Goal: Navigation & Orientation: Find specific page/section

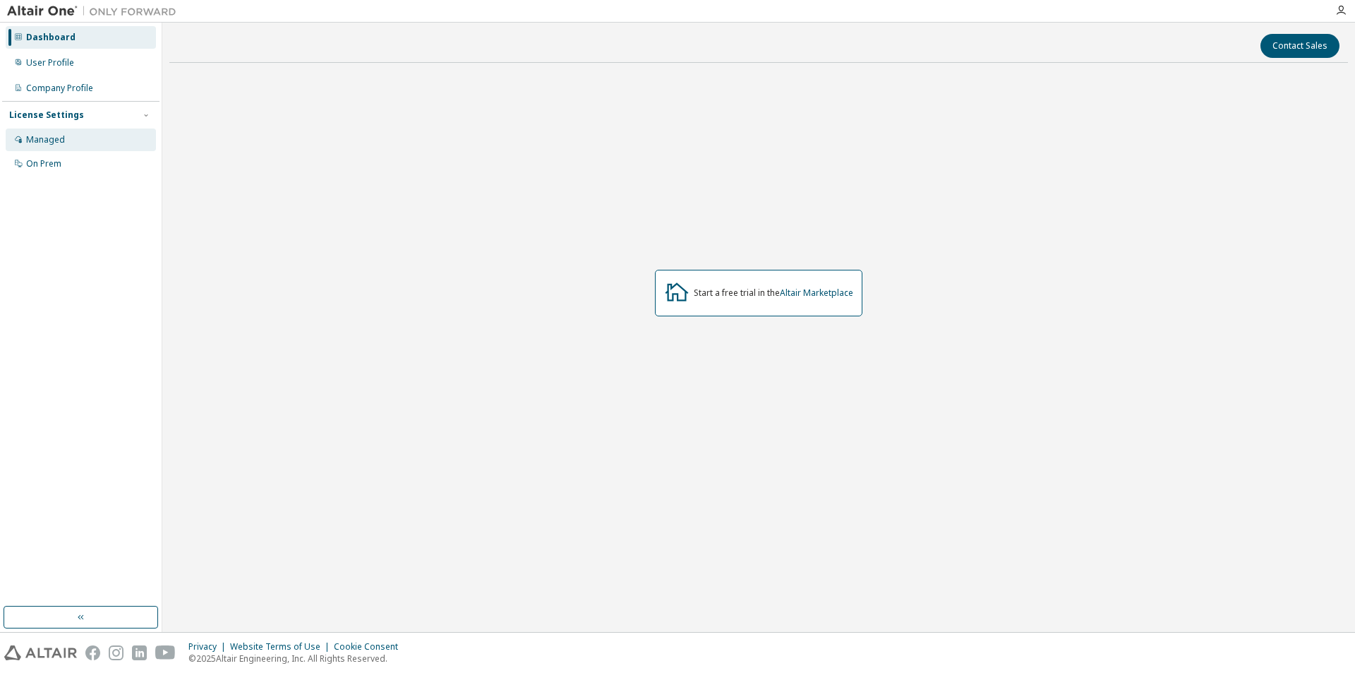
click at [66, 141] on div "Managed" at bounding box center [81, 139] width 150 height 23
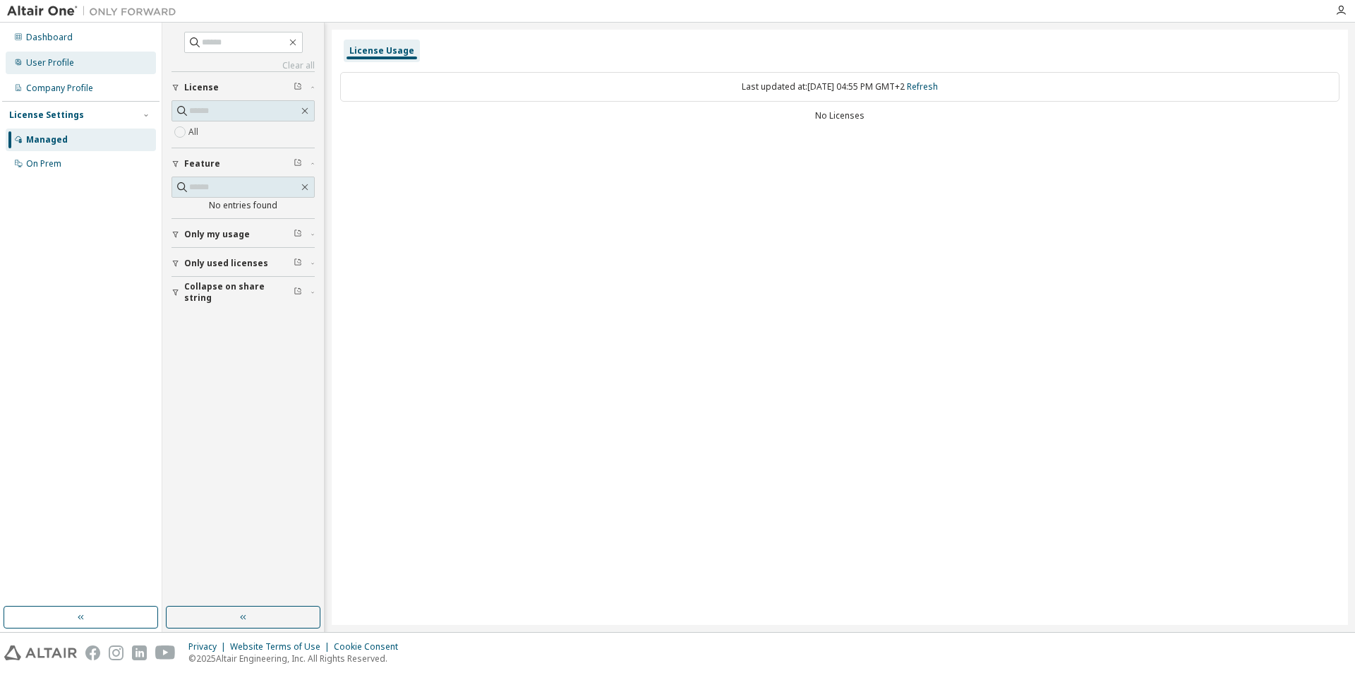
click at [55, 63] on div "User Profile" at bounding box center [50, 62] width 48 height 11
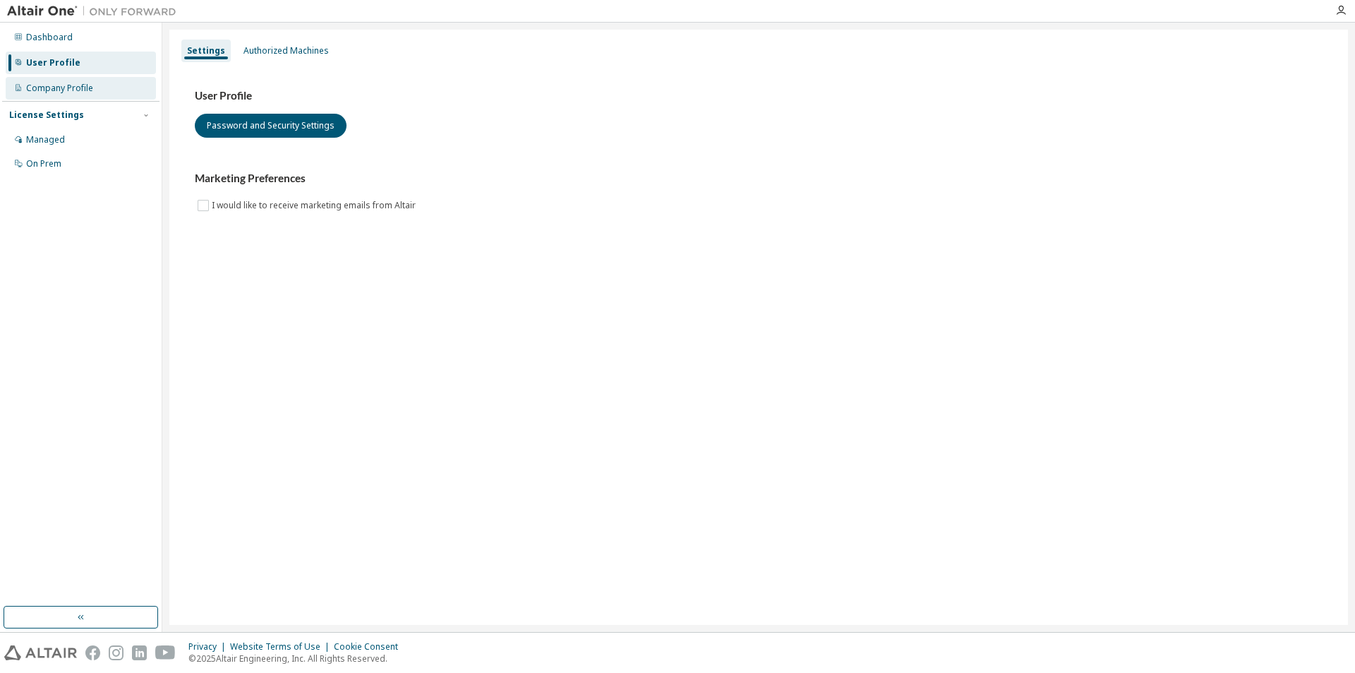
click at [59, 89] on div "Company Profile" at bounding box center [59, 88] width 67 height 11
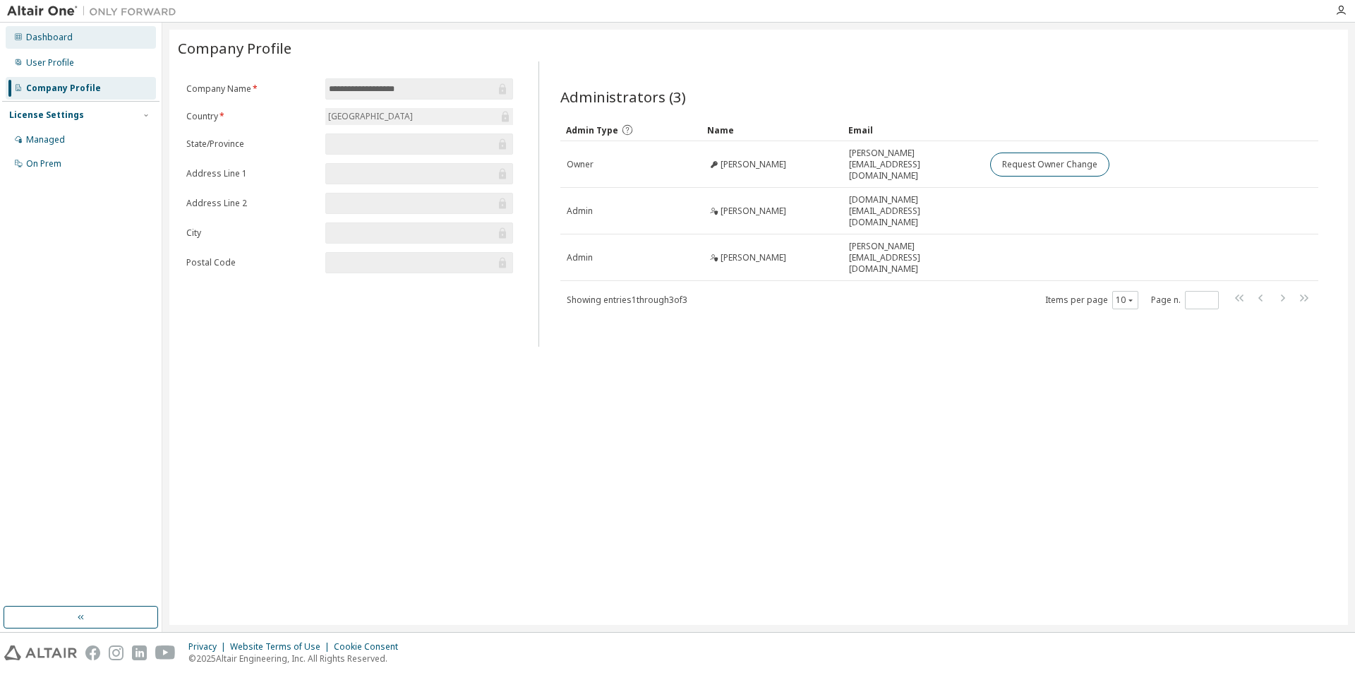
click at [49, 43] on div "Dashboard" at bounding box center [81, 37] width 150 height 23
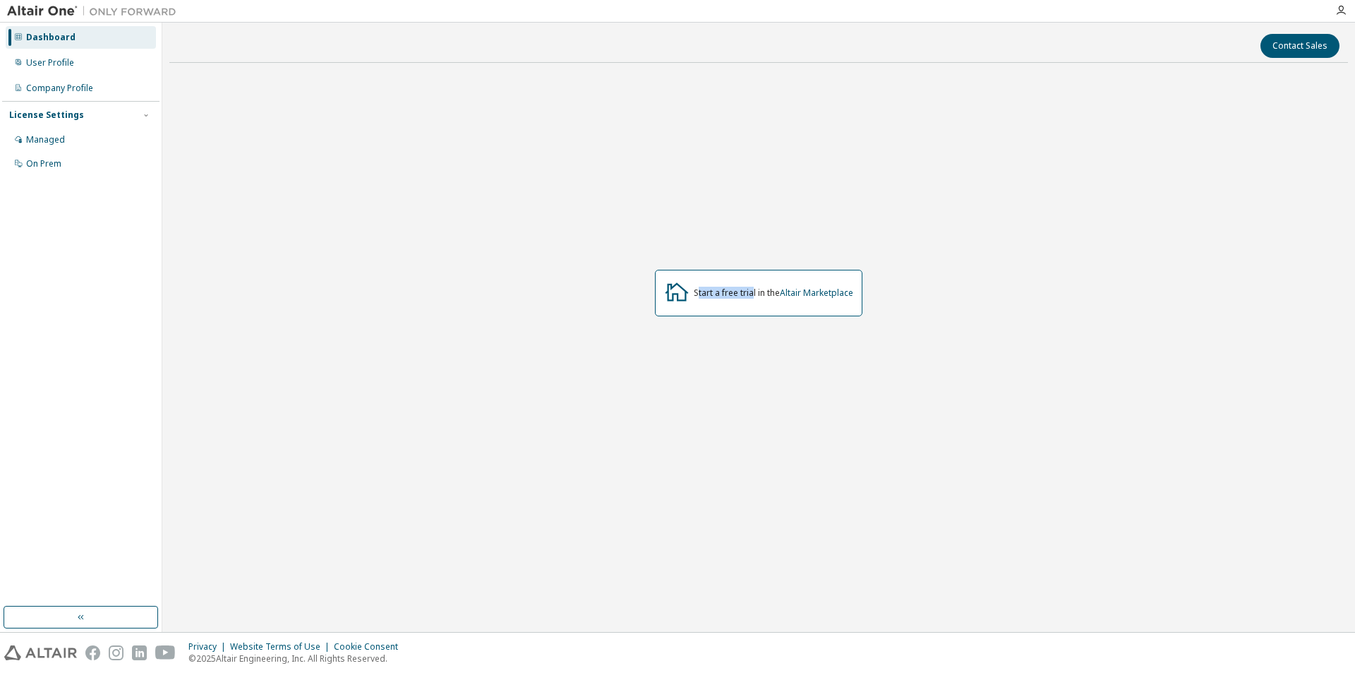
drag, startPoint x: 695, startPoint y: 292, endPoint x: 752, endPoint y: 292, distance: 56.5
click at [752, 292] on div "Start a free trial in the Altair Marketplace" at bounding box center [773, 292] width 159 height 11
click at [44, 92] on div "Company Profile" at bounding box center [59, 88] width 67 height 11
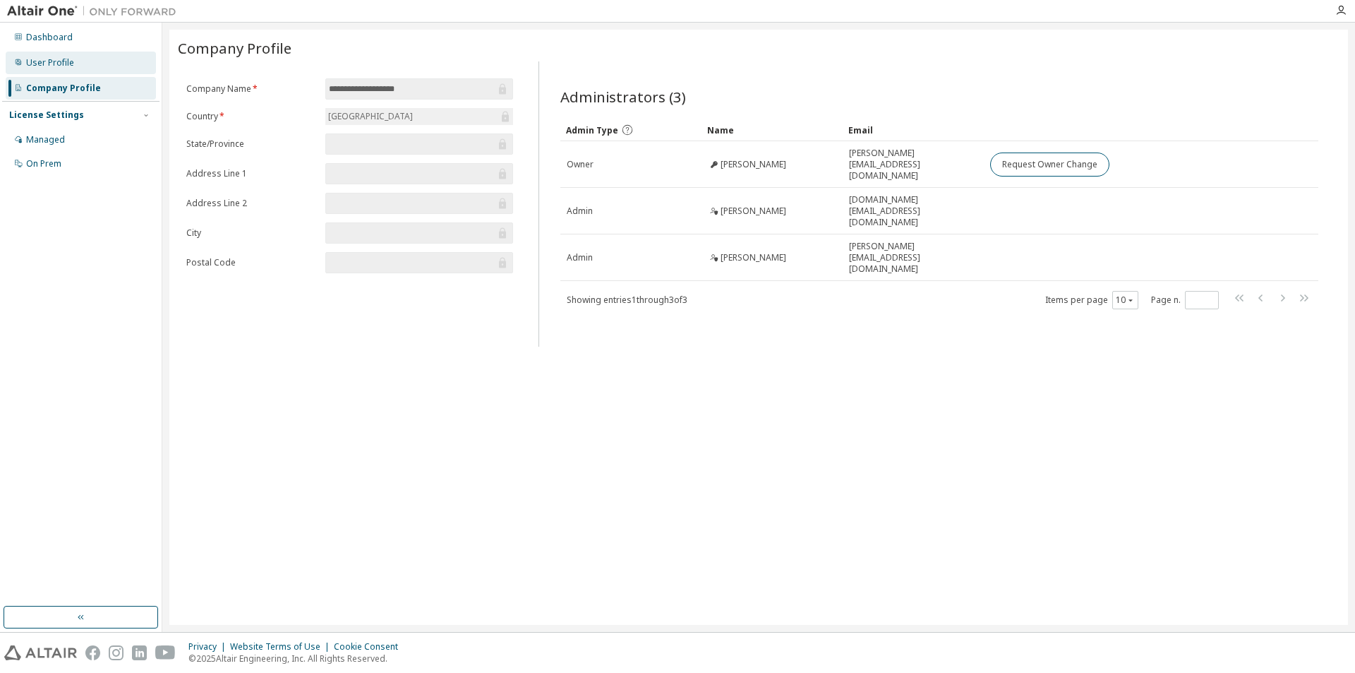
click at [88, 56] on div "User Profile" at bounding box center [81, 63] width 150 height 23
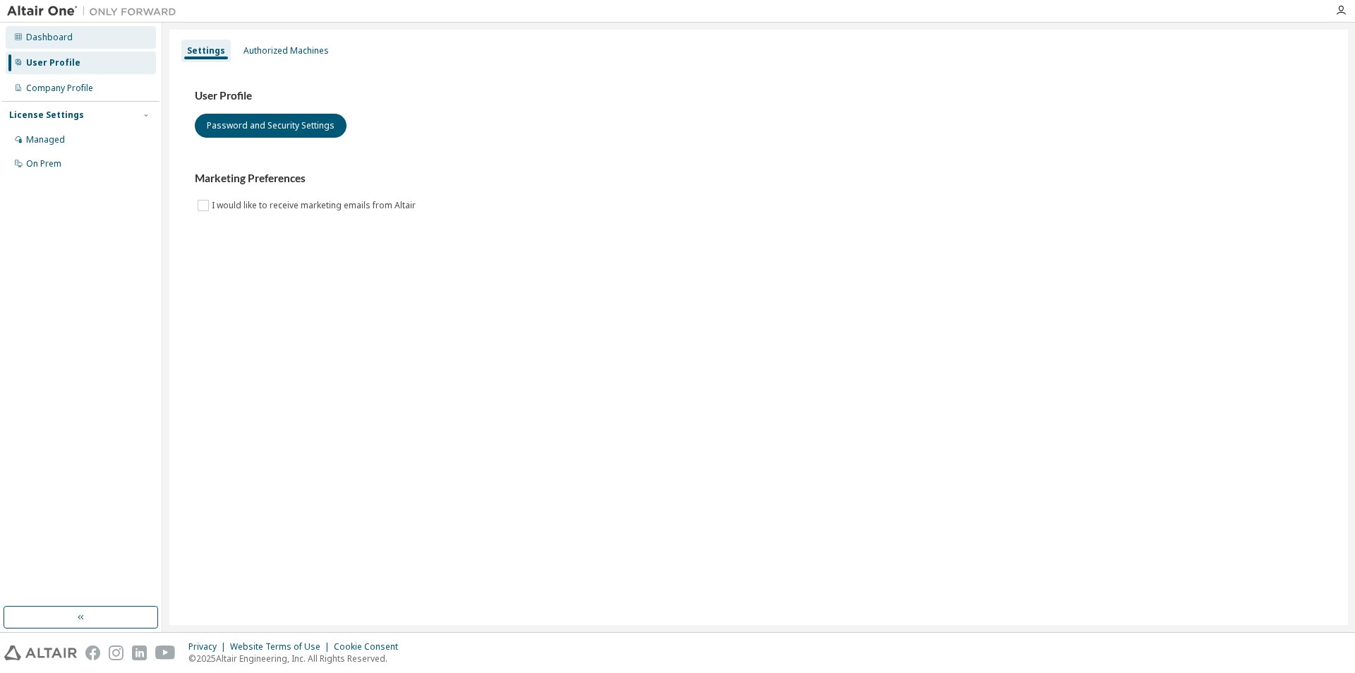
click at [54, 38] on div "Dashboard" at bounding box center [49, 37] width 47 height 11
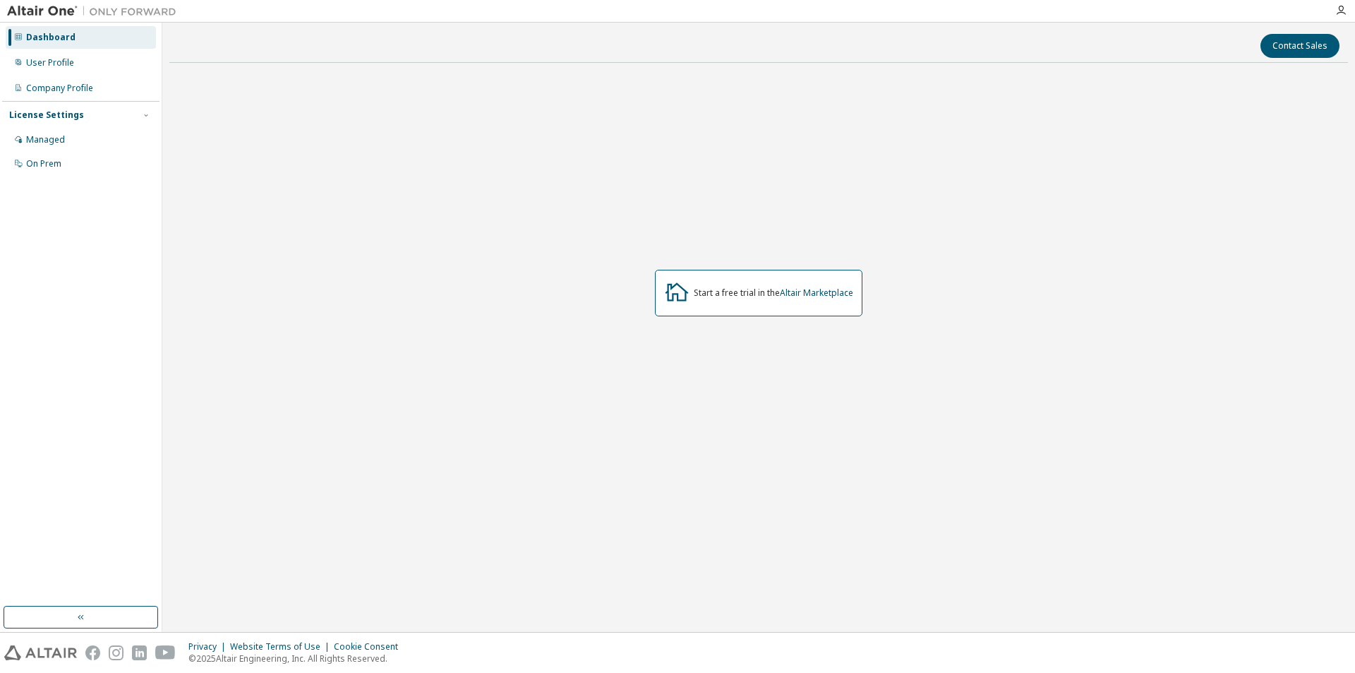
click at [380, 325] on div "Start a free trial in the Altair Marketplace" at bounding box center [758, 292] width 1179 height 437
click at [263, 159] on div "Start a free trial in the Altair Marketplace" at bounding box center [758, 292] width 1179 height 437
